Goal: Answer question/provide support

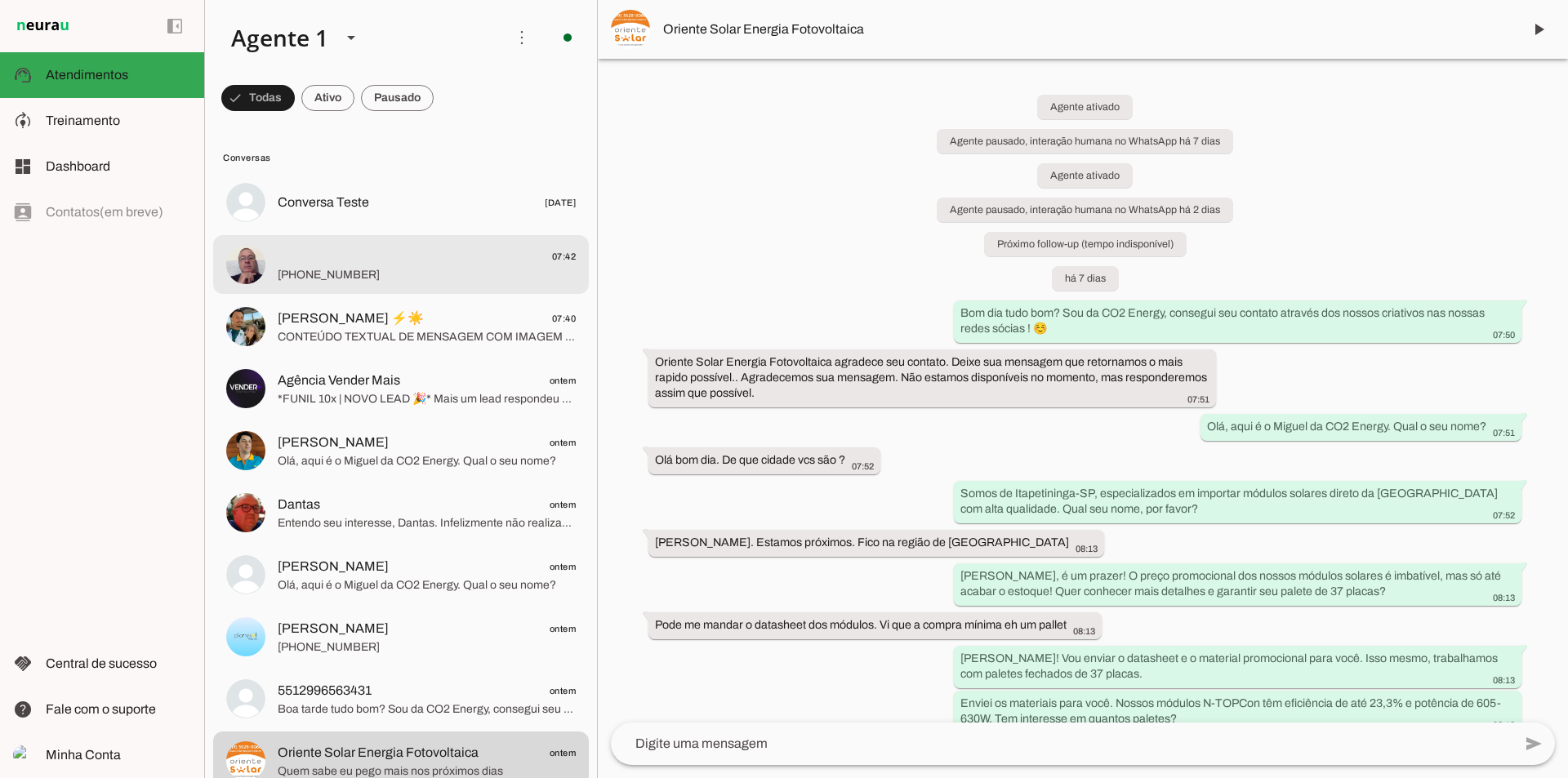
click at [449, 277] on span "[PHONE_NUMBER]" at bounding box center [426, 274] width 298 height 16
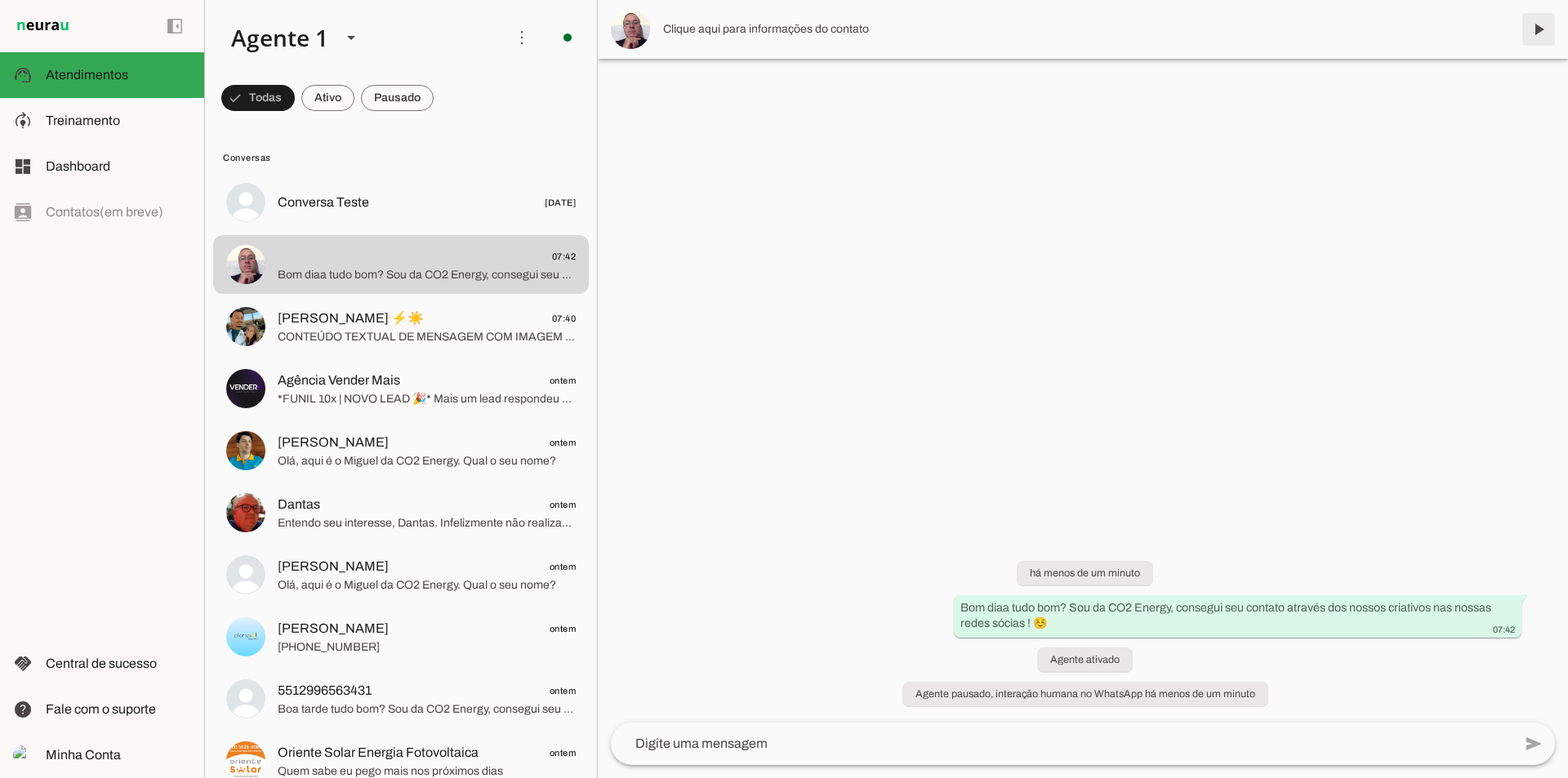
click at [1537, 33] on span at bounding box center [1538, 29] width 39 height 39
